Goal: Information Seeking & Learning: Learn about a topic

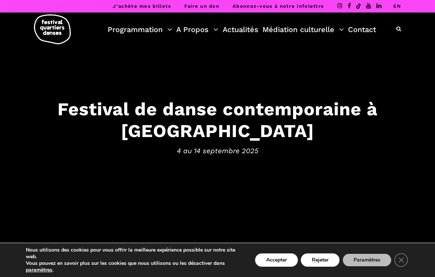
click at [160, 21] on div "Programmation Billetterie 2025 Programmation Gratuite Calendrier du Festival Le…" at bounding box center [218, 31] width 424 height 37
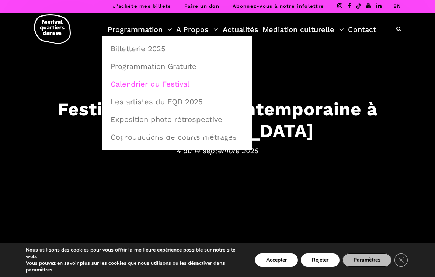
click at [179, 84] on link "Calendrier du Festival" at bounding box center [177, 84] width 142 height 17
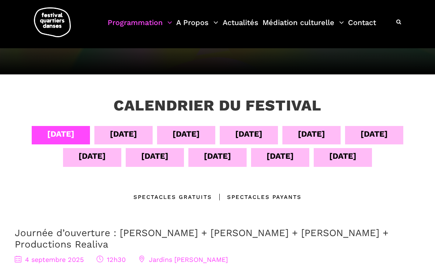
scroll to position [98, 0]
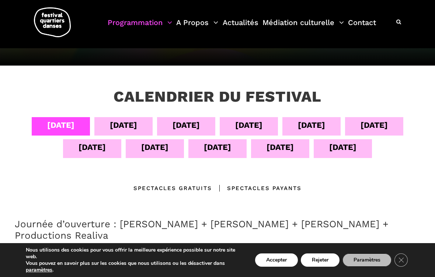
click at [126, 126] on div "05 sept" at bounding box center [123, 125] width 27 height 13
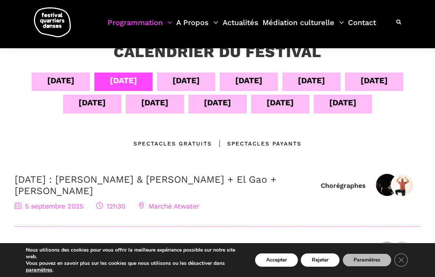
scroll to position [143, 0]
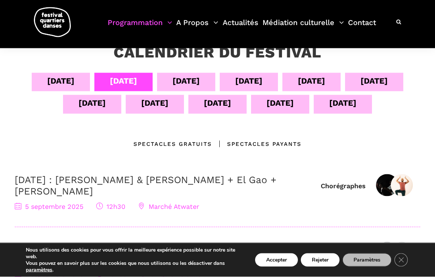
click at [190, 86] on div "06 sept" at bounding box center [186, 80] width 27 height 13
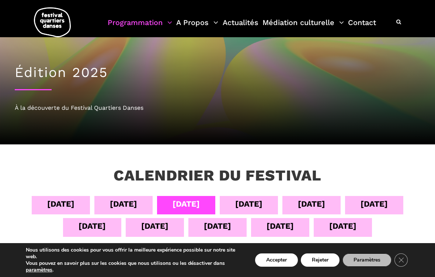
scroll to position [0, 0]
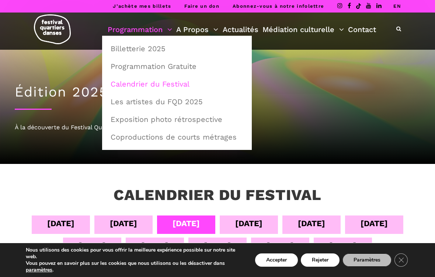
click at [147, 32] on link "Programmation" at bounding box center [140, 29] width 65 height 13
click at [180, 66] on link "Programmation Gratuite" at bounding box center [177, 66] width 142 height 17
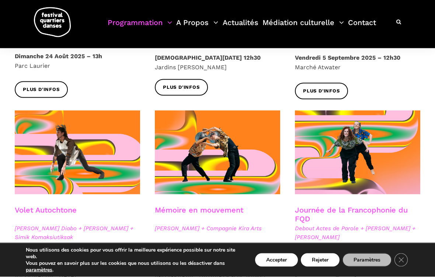
scroll to position [317, 0]
